Goal: Task Accomplishment & Management: Use online tool/utility

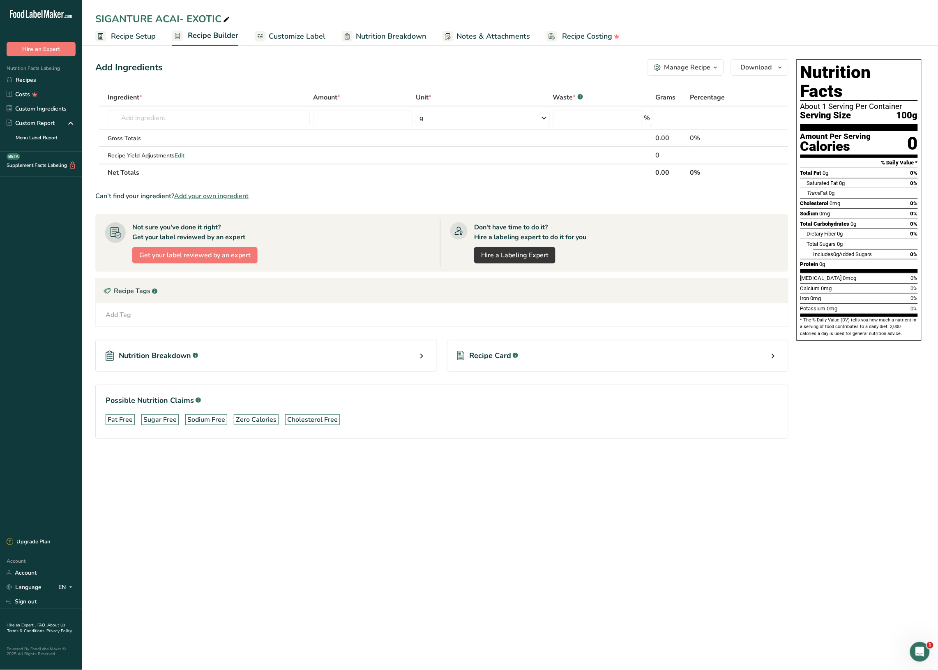
drag, startPoint x: 908, startPoint y: 120, endPoint x: 931, endPoint y: 116, distance: 23.8
click at [931, 116] on section "Add Ingredients Manage Recipe Delete Recipe Duplicate Recipe Scale Recipe Save …" at bounding box center [510, 260] width 856 height 435
click at [28, 75] on link "Recipes" at bounding box center [41, 80] width 82 height 14
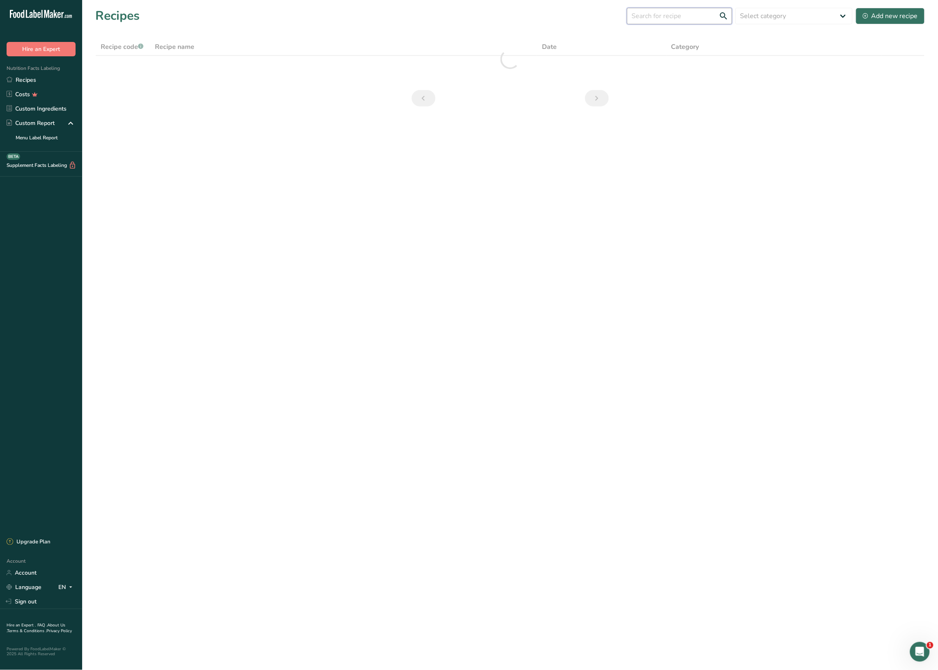
click at [666, 9] on input "text" at bounding box center [679, 16] width 105 height 16
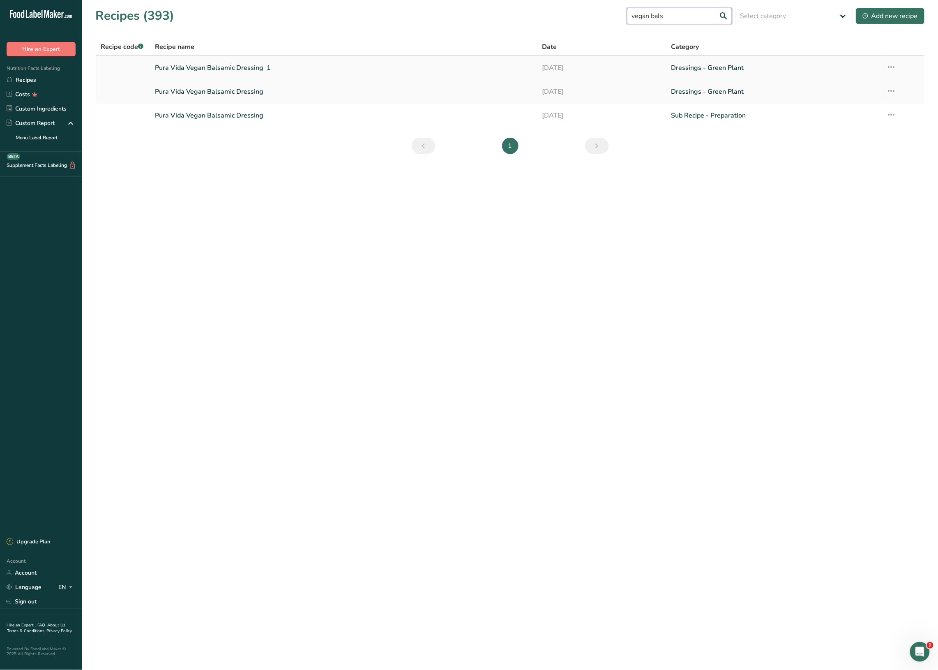
type input "vegan bals"
click at [230, 71] on link "Pura Vida Vegan Balsamic Dressing_1" at bounding box center [343, 67] width 377 height 17
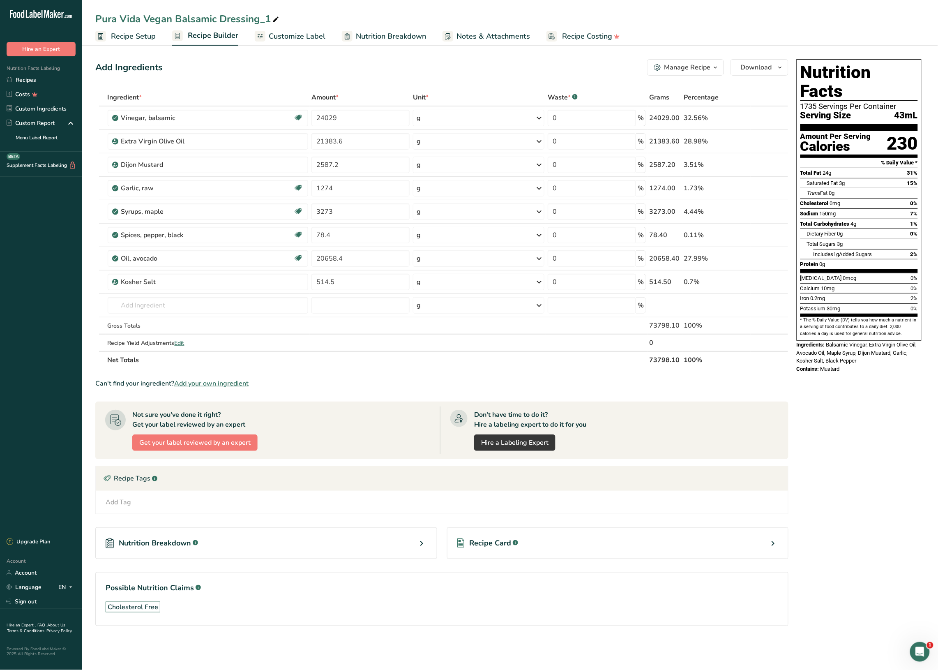
drag, startPoint x: 896, startPoint y: 93, endPoint x: 919, endPoint y: 99, distance: 23.9
click at [919, 99] on div "Nutrition Facts 1735 Servings Per Container Serving Size 43mL Amount Per Servin…" at bounding box center [858, 199] width 125 height 281
click at [133, 33] on span "Recipe Setup" at bounding box center [133, 36] width 45 height 11
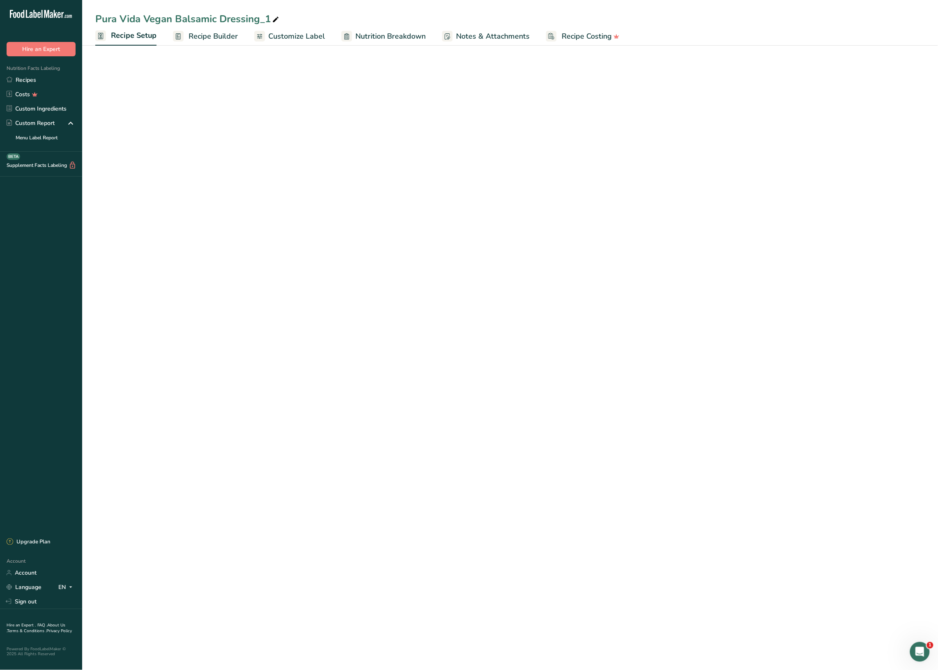
select select "5"
select select "22"
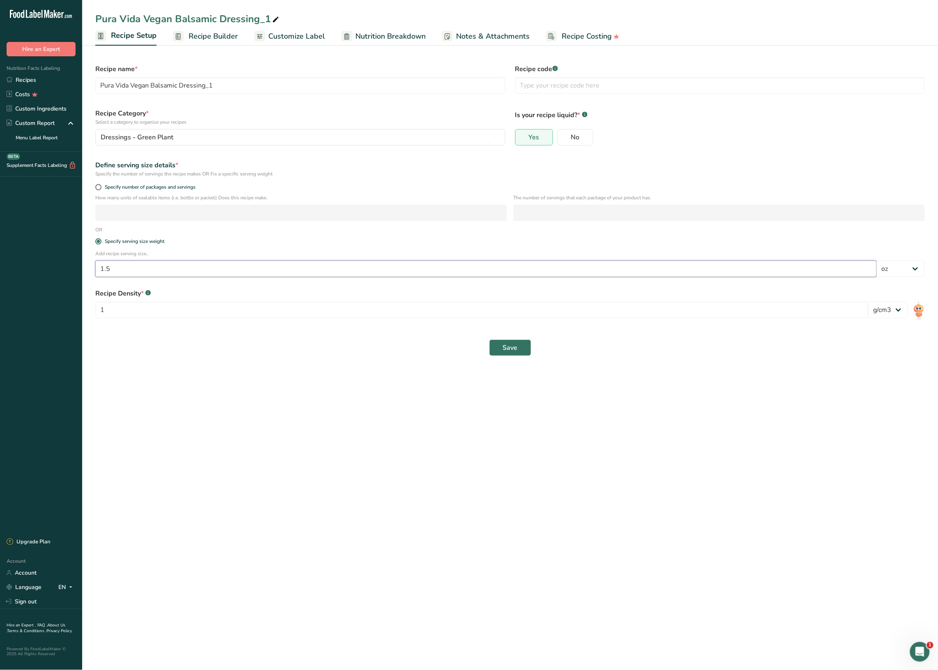
click at [135, 268] on input "1.5" at bounding box center [485, 268] width 781 height 16
click at [218, 33] on span "Recipe Builder" at bounding box center [213, 36] width 49 height 11
